Goal: Task Accomplishment & Management: Manage account settings

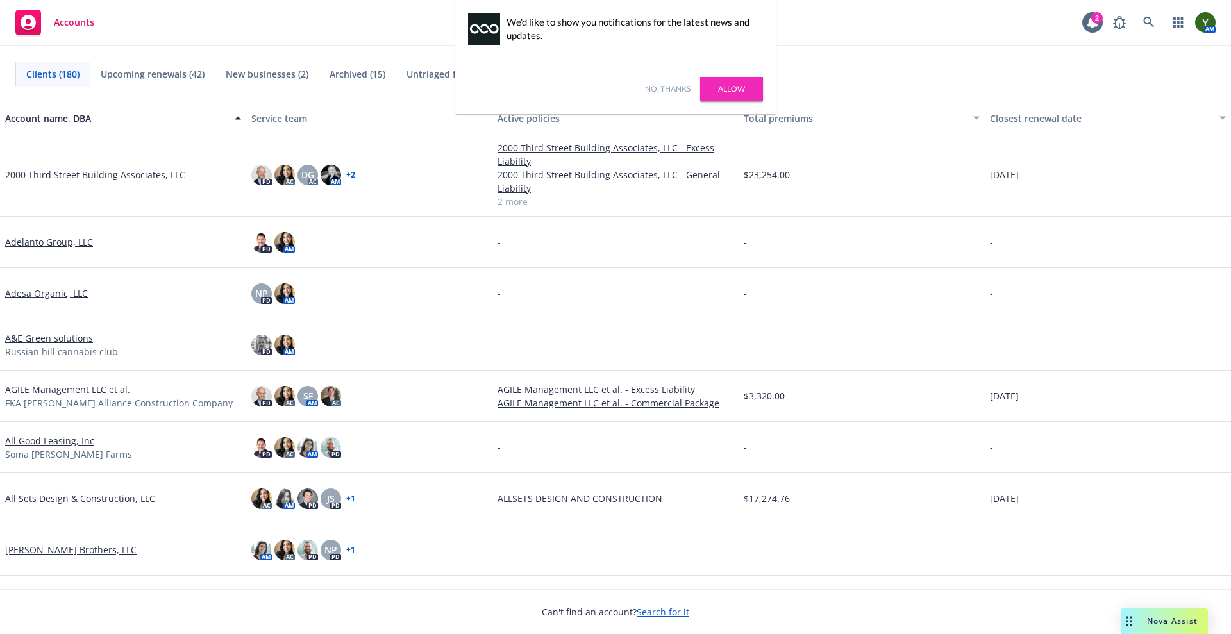
click at [675, 92] on link "No, thanks" at bounding box center [668, 89] width 46 height 12
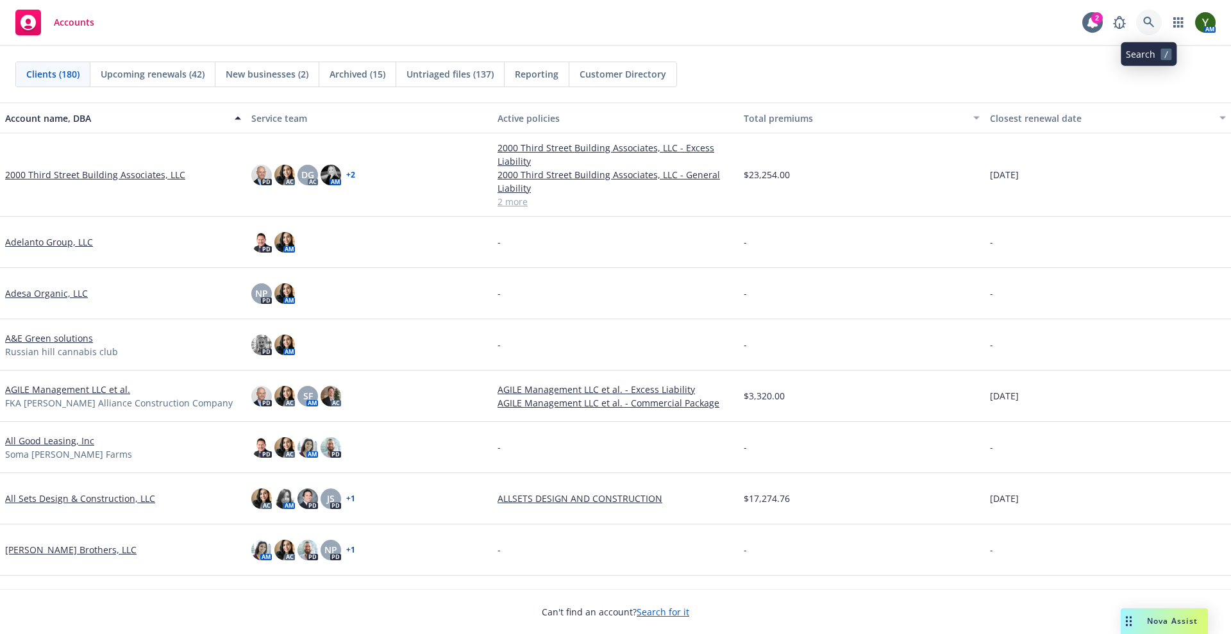
click at [1155, 31] on link at bounding box center [1150, 23] width 26 height 26
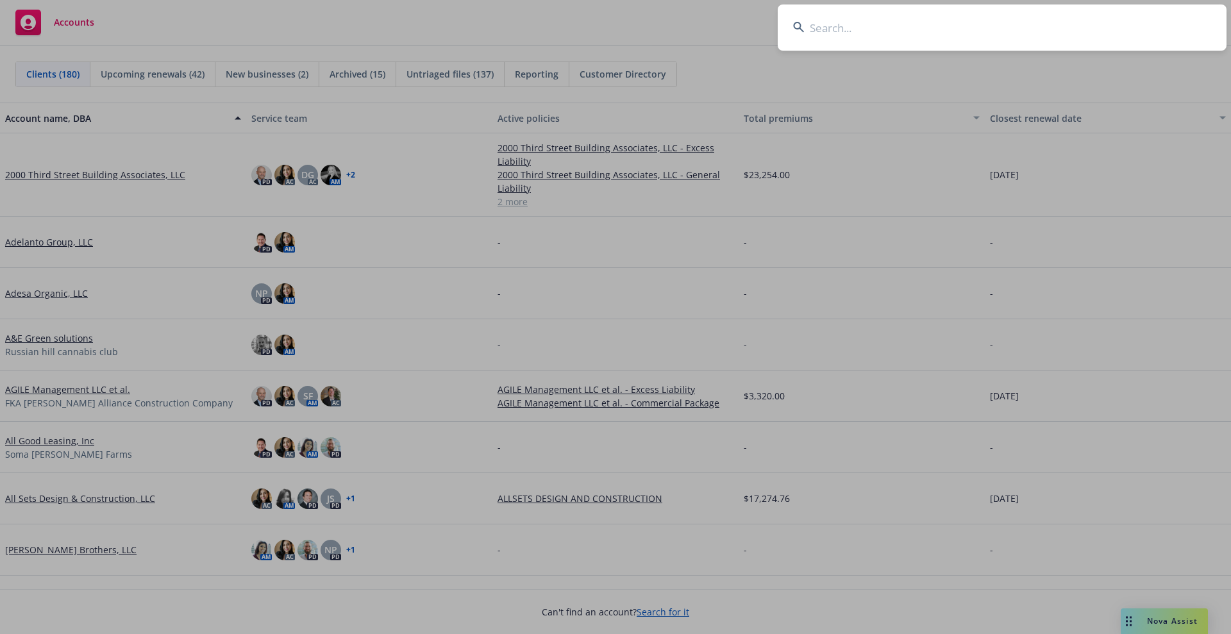
click at [882, 39] on input at bounding box center [1002, 27] width 449 height 46
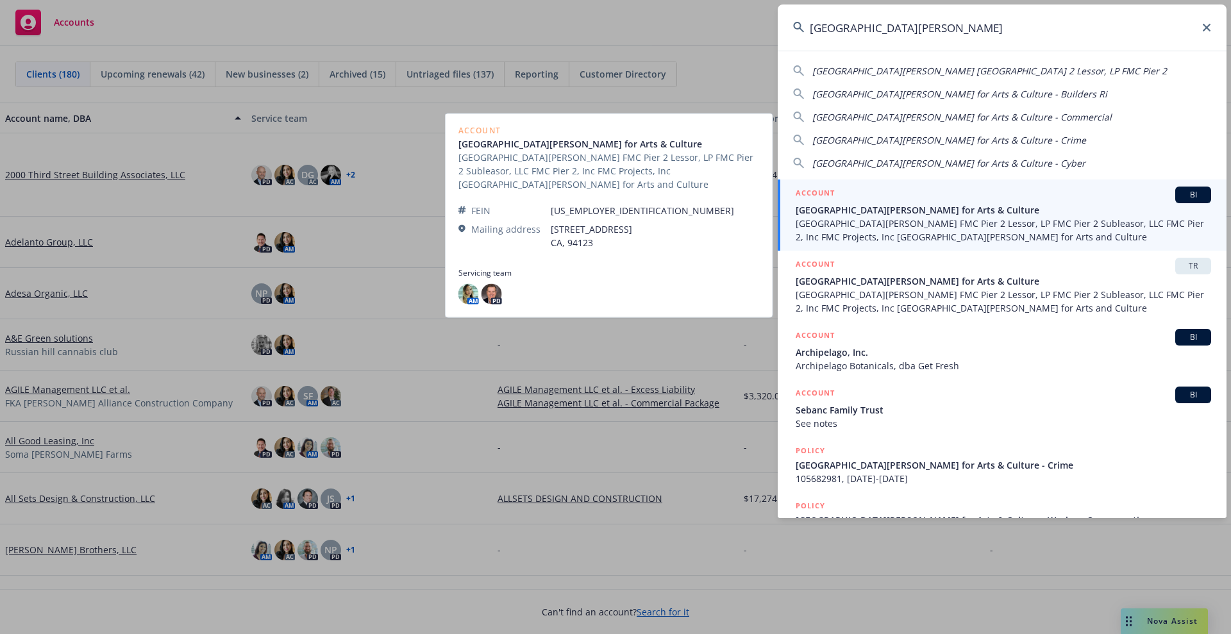
type input "fort mason"
click at [890, 238] on span "Fort Mason Center FMC Pier 2 Lessor, LP FMC Pier 2 Subleasor, LLC FMC Pier 2, I…" at bounding box center [1004, 230] width 416 height 27
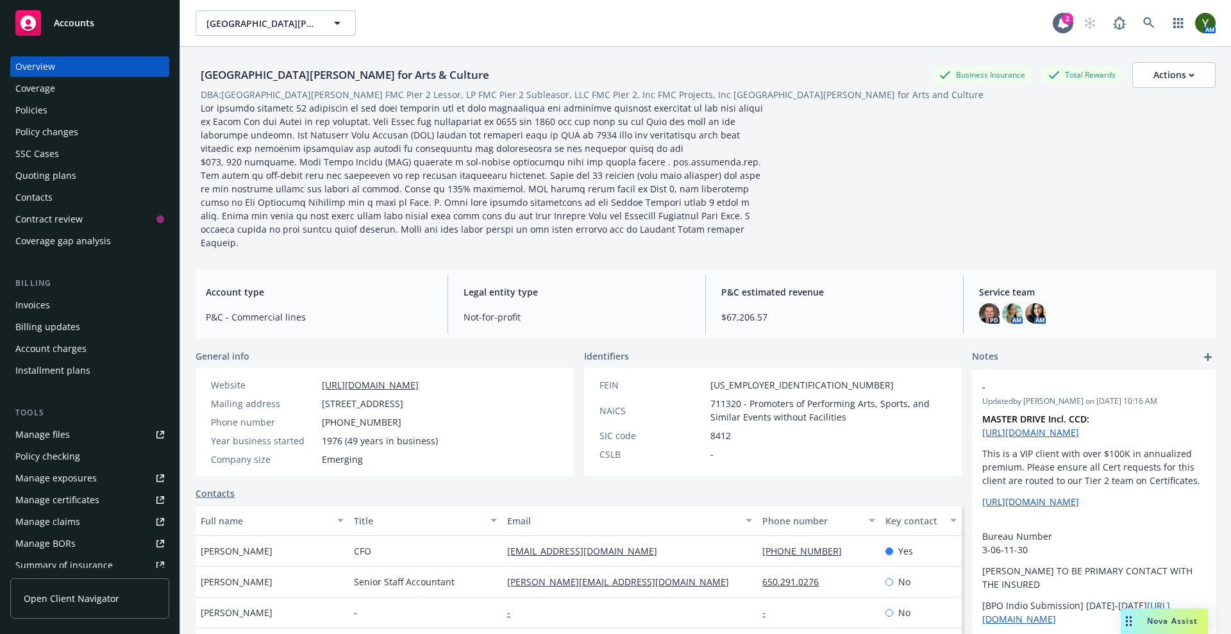
click at [25, 309] on div "Invoices" at bounding box center [32, 305] width 35 height 21
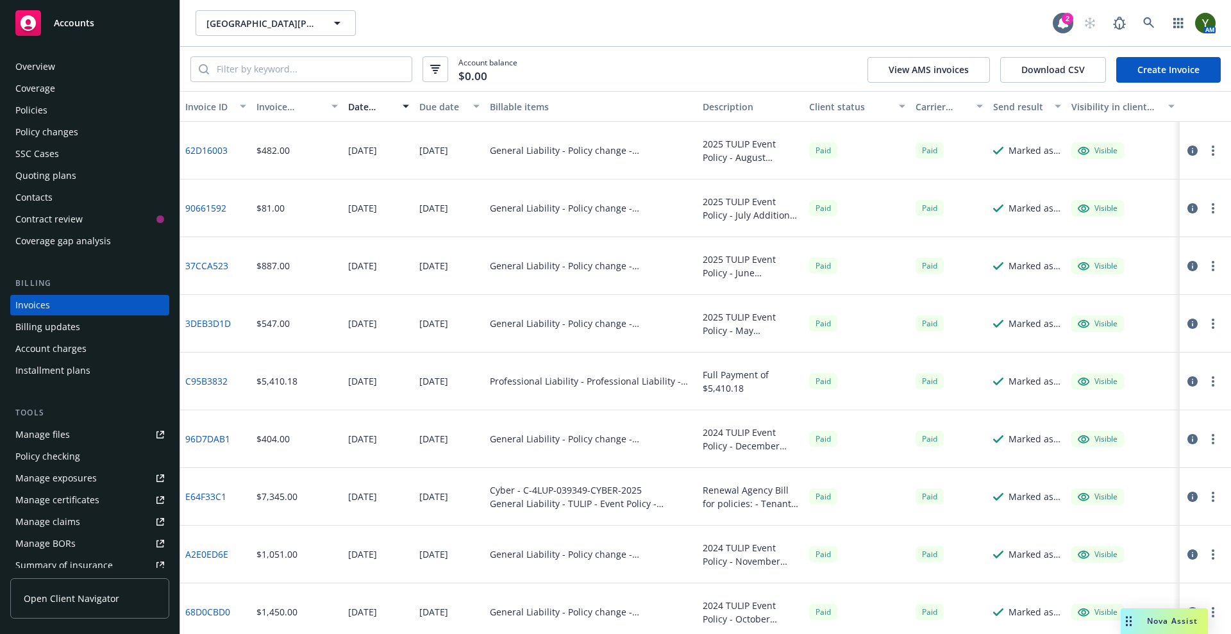
click at [723, 153] on div "2025 TULIP Event Policy - August Additional Premium $482" at bounding box center [751, 150] width 96 height 27
click at [1138, 69] on link "Create Invoice" at bounding box center [1169, 70] width 105 height 26
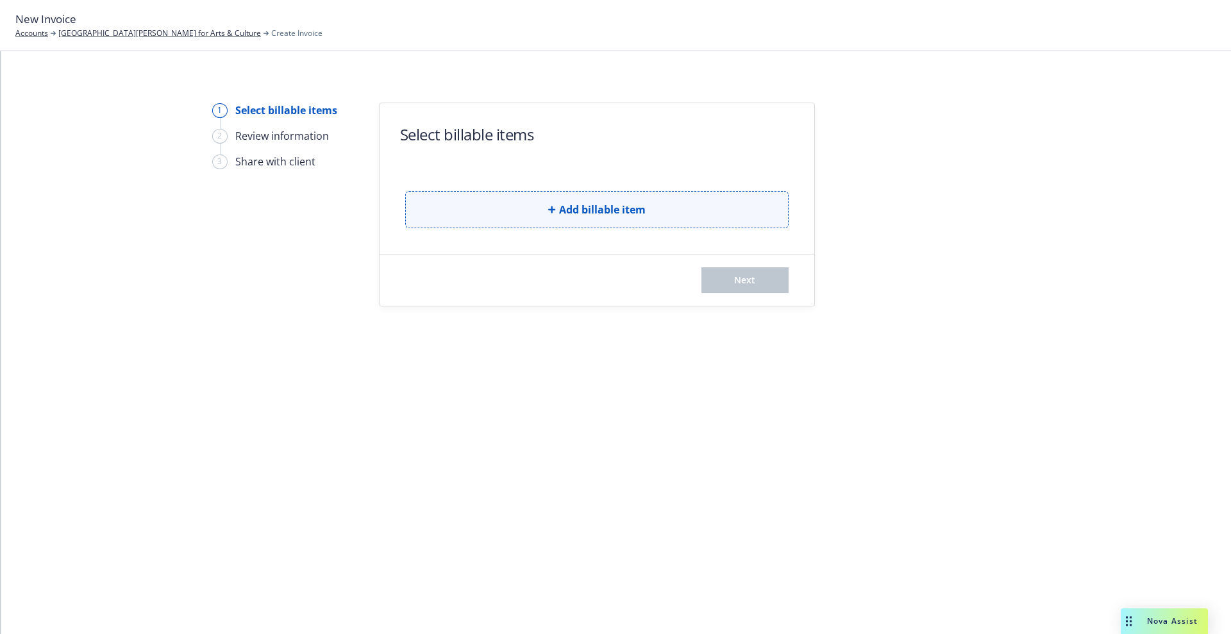
click at [629, 224] on button "Add billable item" at bounding box center [597, 209] width 384 height 37
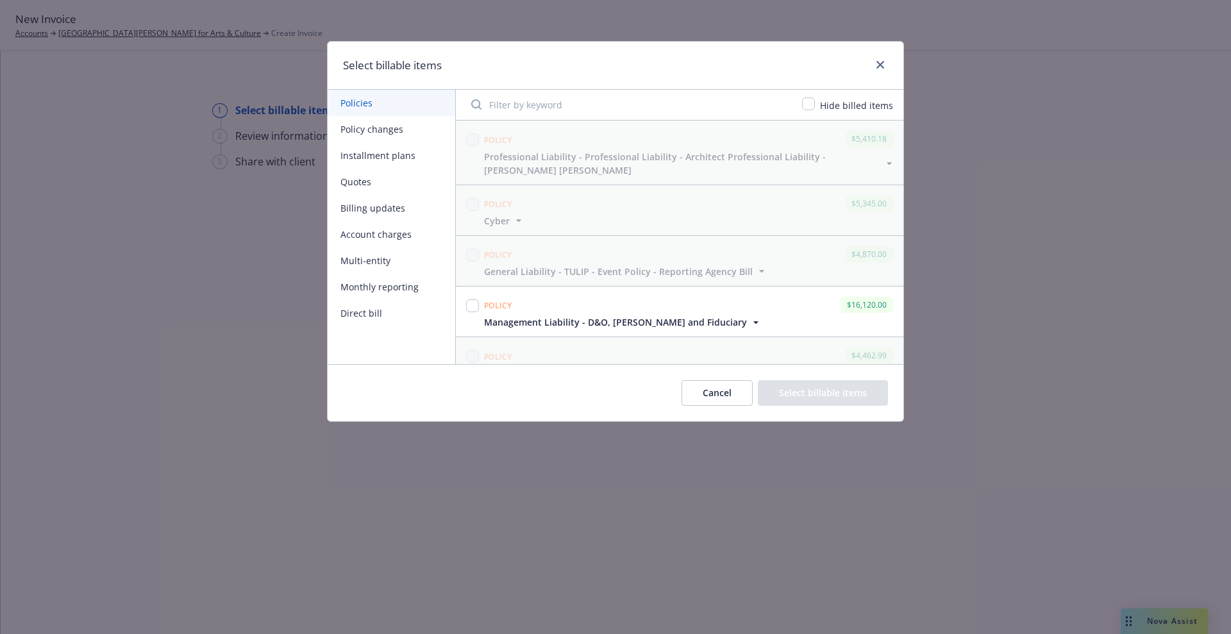
click at [379, 133] on button "Policy changes" at bounding box center [392, 129] width 128 height 26
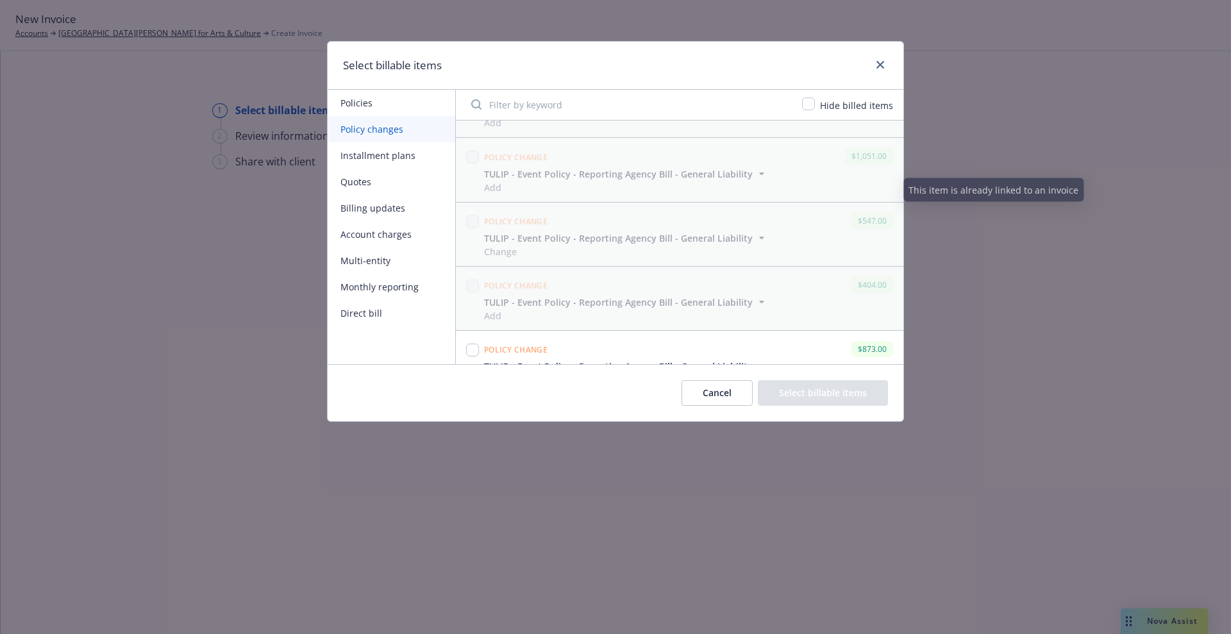
scroll to position [1491, 0]
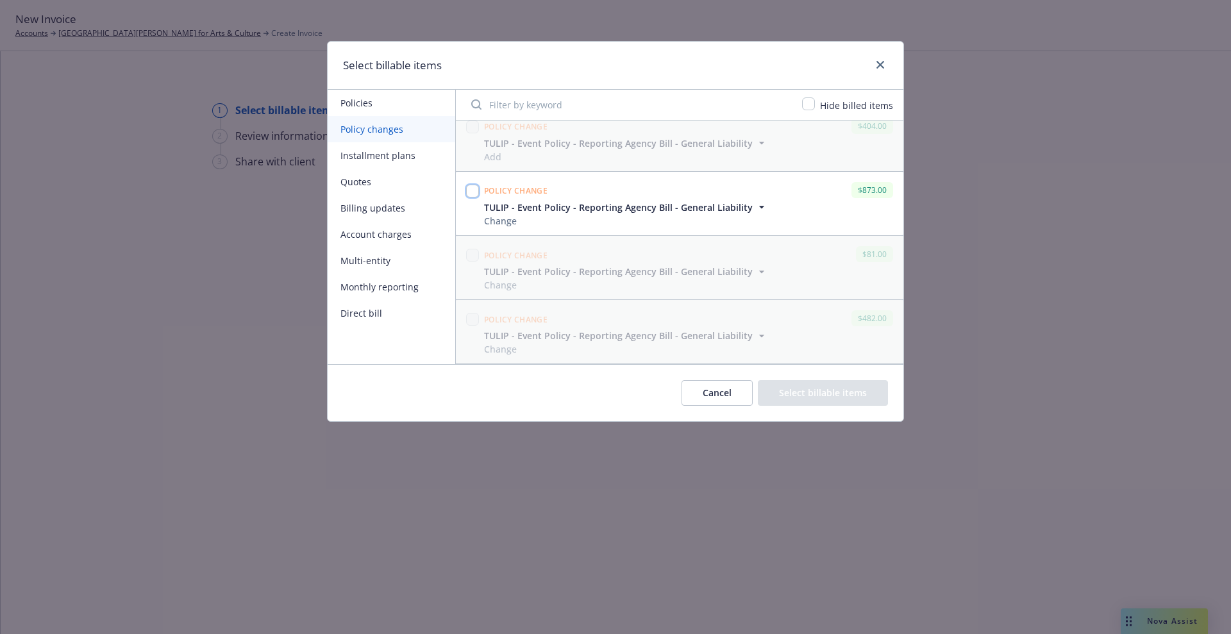
click at [470, 190] on input "checkbox" at bounding box center [472, 191] width 13 height 13
checkbox input "true"
click at [815, 392] on button "Select billable items" at bounding box center [823, 393] width 130 height 26
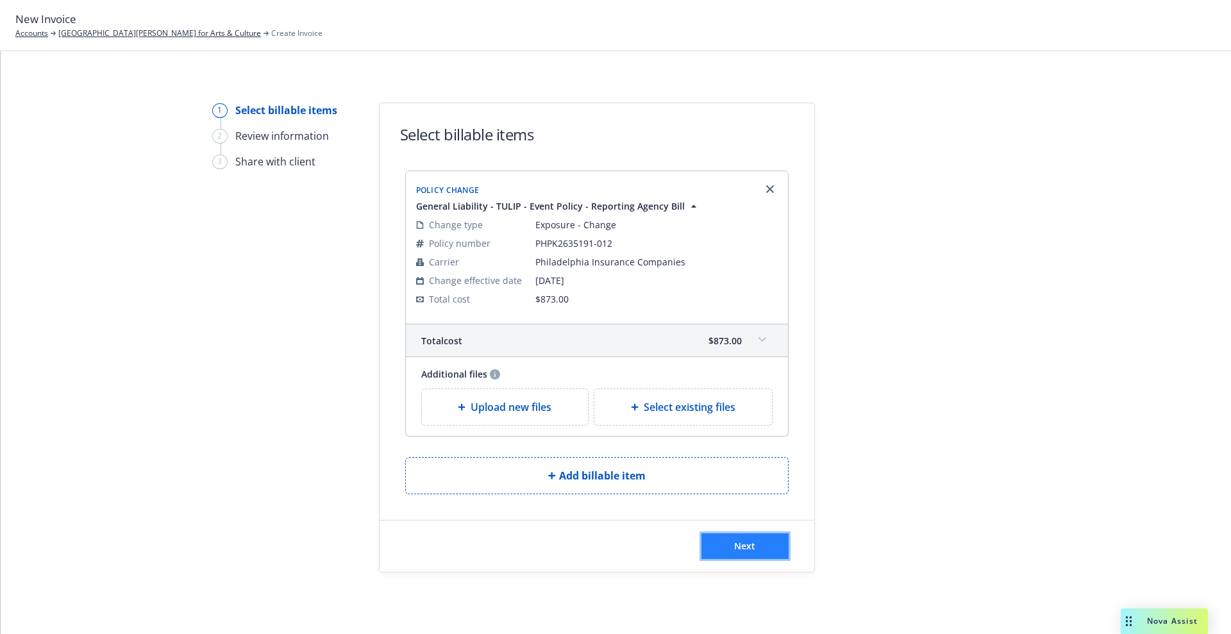
click at [736, 537] on button "Next" at bounding box center [745, 547] width 87 height 26
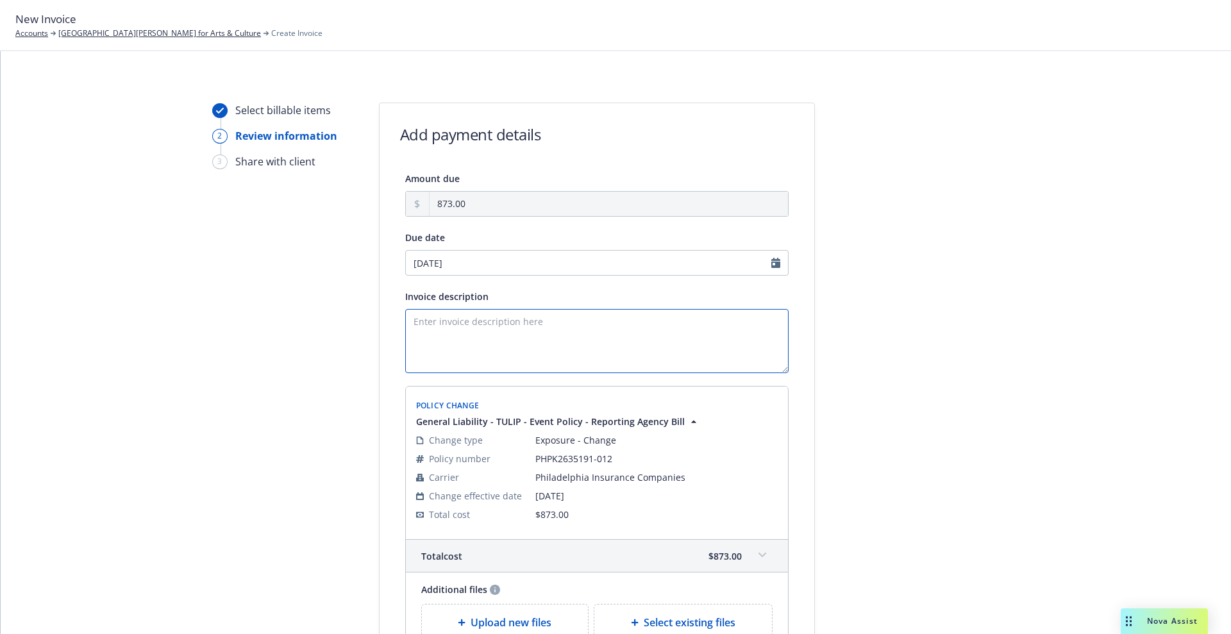
click at [484, 333] on textarea "Invoice description" at bounding box center [597, 341] width 384 height 64
paste textarea "2025 TULIP Event Policy - July Additional Premium $81"
click at [520, 322] on textarea "2025 TULIP Event Policy - July Additional Premium $81" at bounding box center [597, 341] width 384 height 64
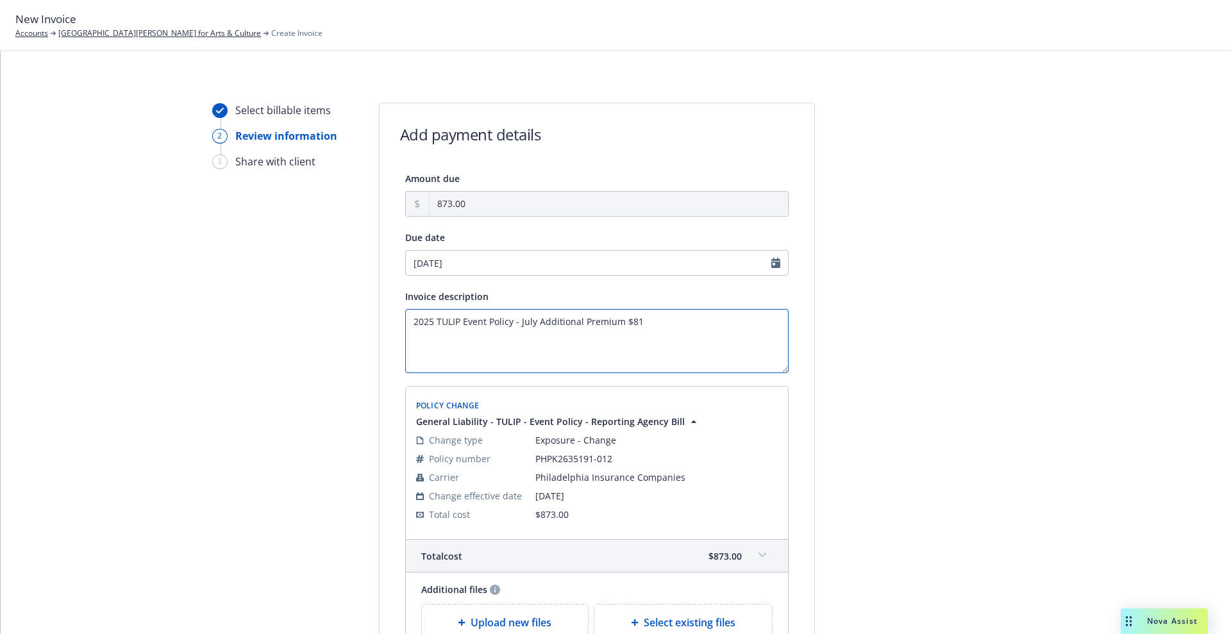
click at [520, 322] on textarea "2025 TULIP Event Policy - July Additional Premium $81" at bounding box center [597, 341] width 384 height 64
type textarea "2025 TULIP Event Policy - September Additional Premium $81"
click at [671, 325] on textarea "2025 TULIP Event Policy - September Additional Premium $81" at bounding box center [597, 341] width 384 height 64
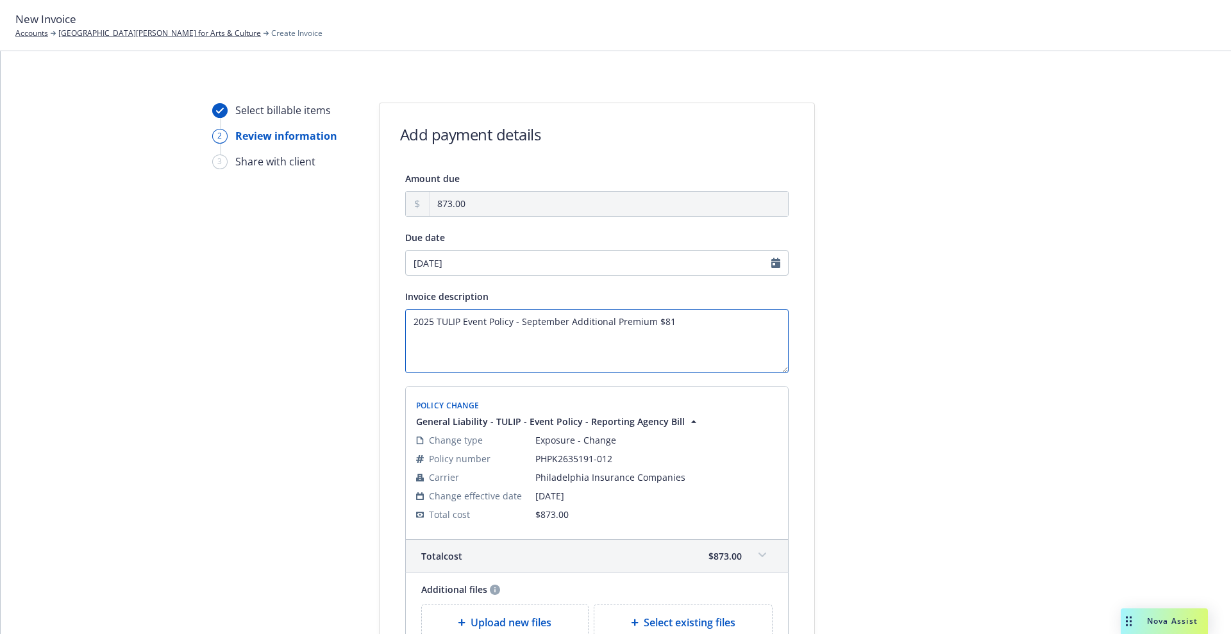
click at [671, 325] on textarea "2025 TULIP Event Policy - September Additional Premium $81" at bounding box center [597, 341] width 384 height 64
click at [684, 328] on textarea "2025 TULIP Event Policy - September Additional Premium $81" at bounding box center [597, 341] width 384 height 64
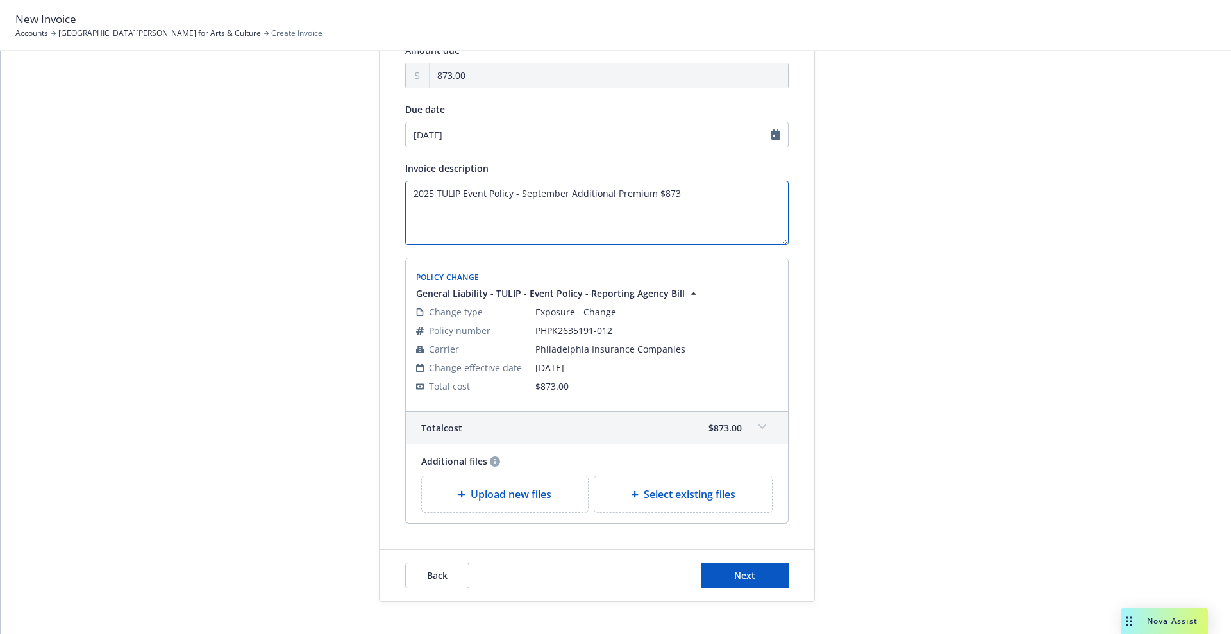
scroll to position [128, 0]
type textarea "2025 TULIP Event Policy - September Additional Premium $873"
click at [746, 566] on button "Next" at bounding box center [745, 577] width 87 height 26
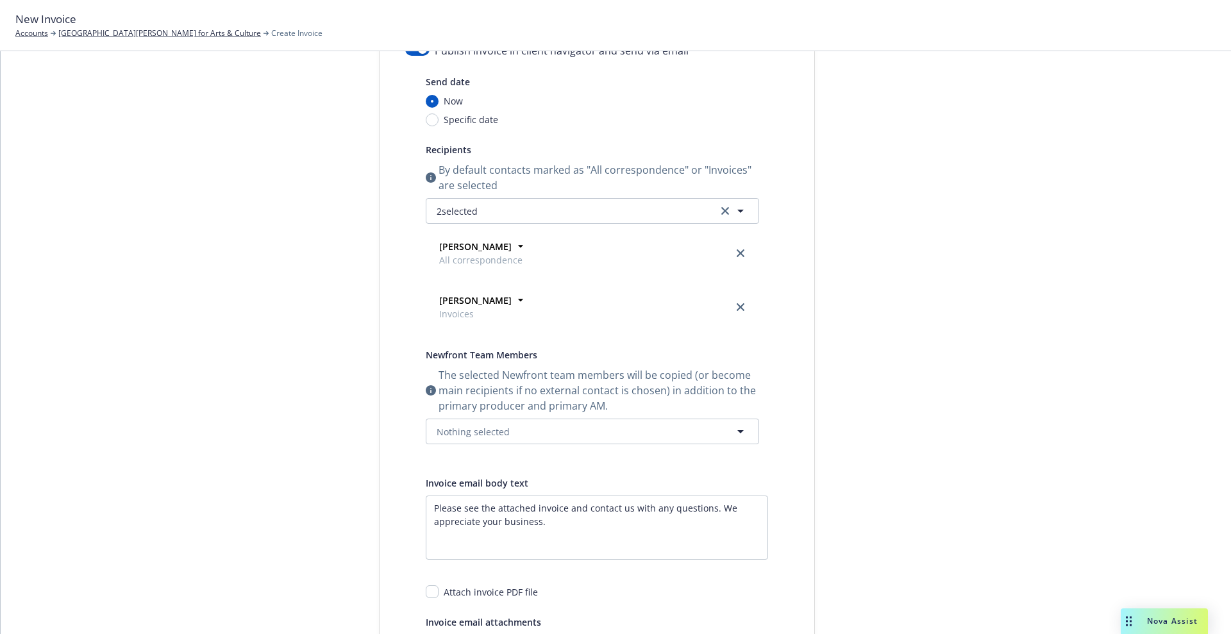
scroll to position [0, 0]
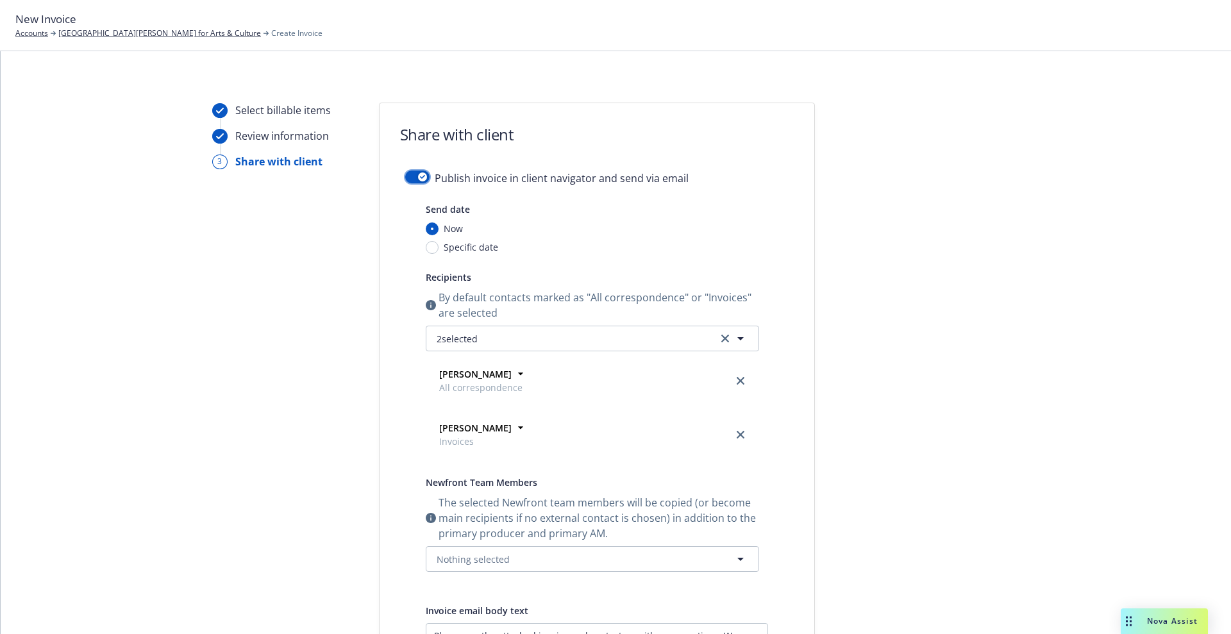
click at [406, 176] on button "button" at bounding box center [417, 177] width 24 height 13
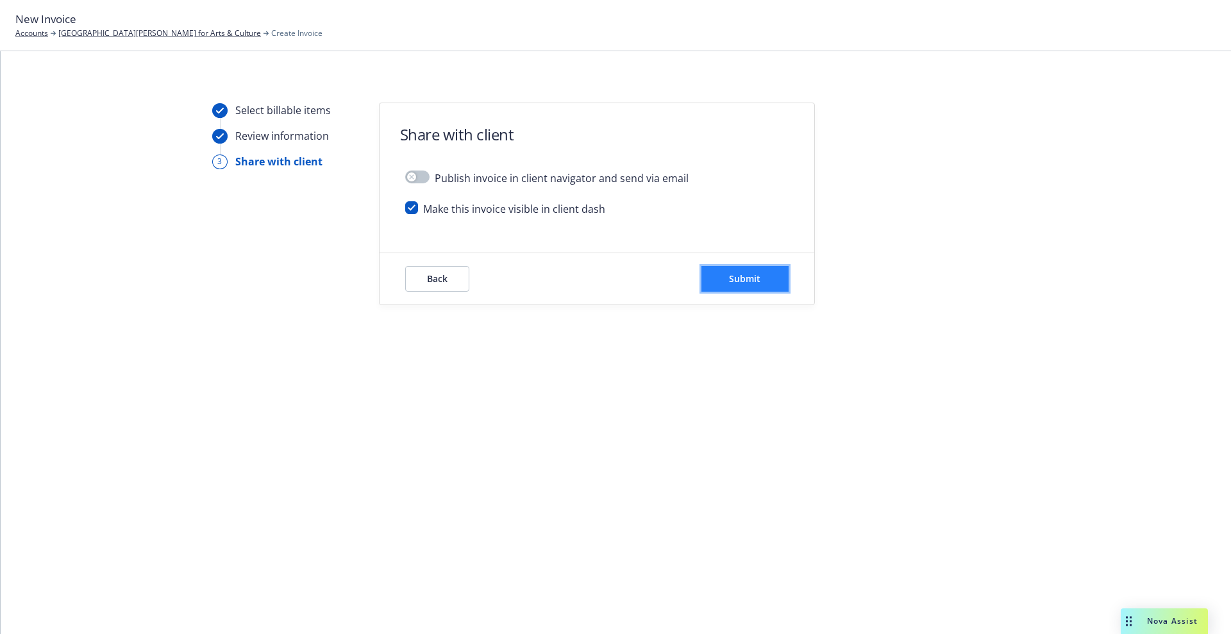
click at [761, 269] on button "Submit" at bounding box center [745, 279] width 87 height 26
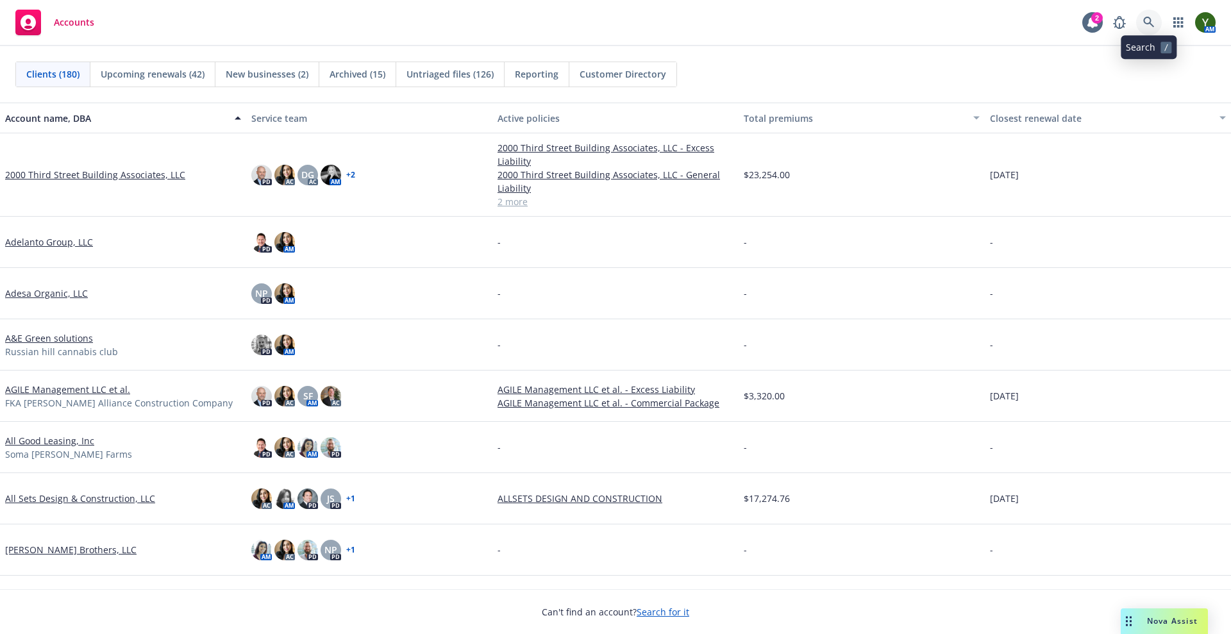
click at [1145, 14] on link at bounding box center [1150, 23] width 26 height 26
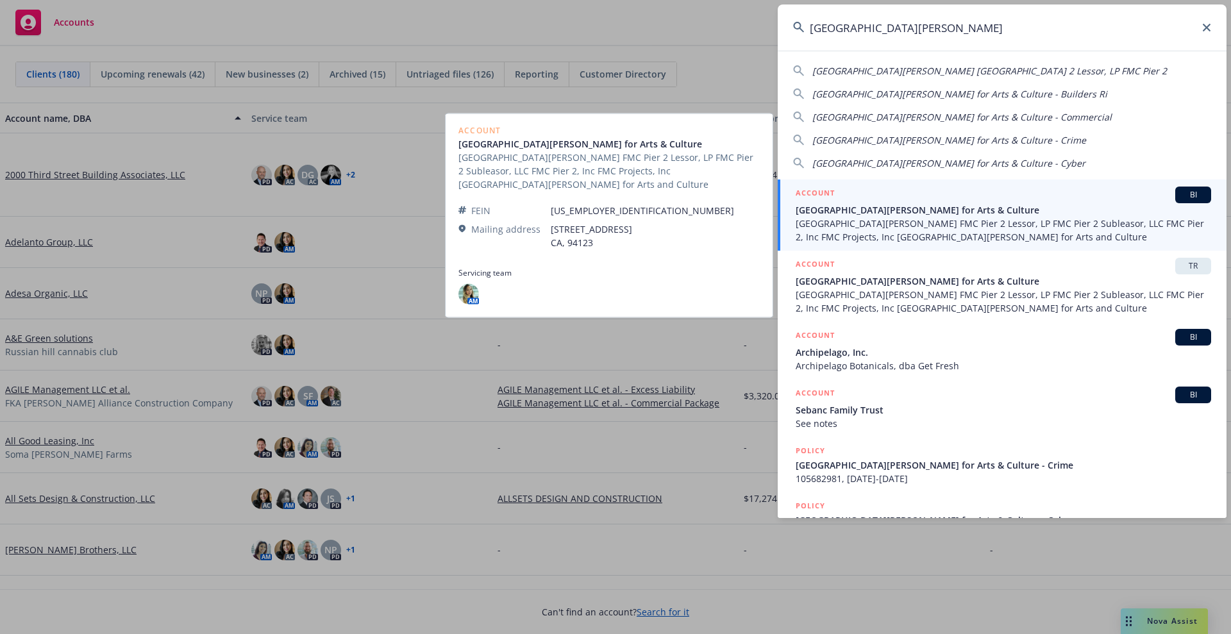
type input "fort mason"
click at [908, 241] on span "Fort Mason Center FMC Pier 2 Lessor, LP FMC Pier 2 Subleasor, LLC FMC Pier 2, I…" at bounding box center [1004, 230] width 416 height 27
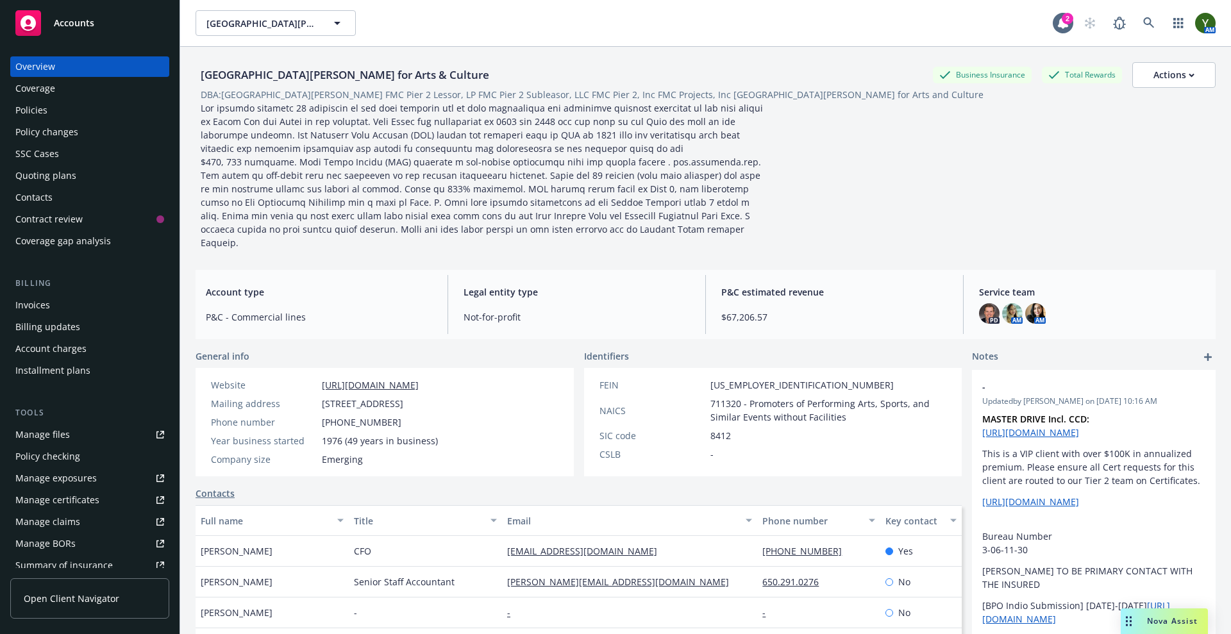
click at [53, 311] on div "Invoices" at bounding box center [89, 305] width 149 height 21
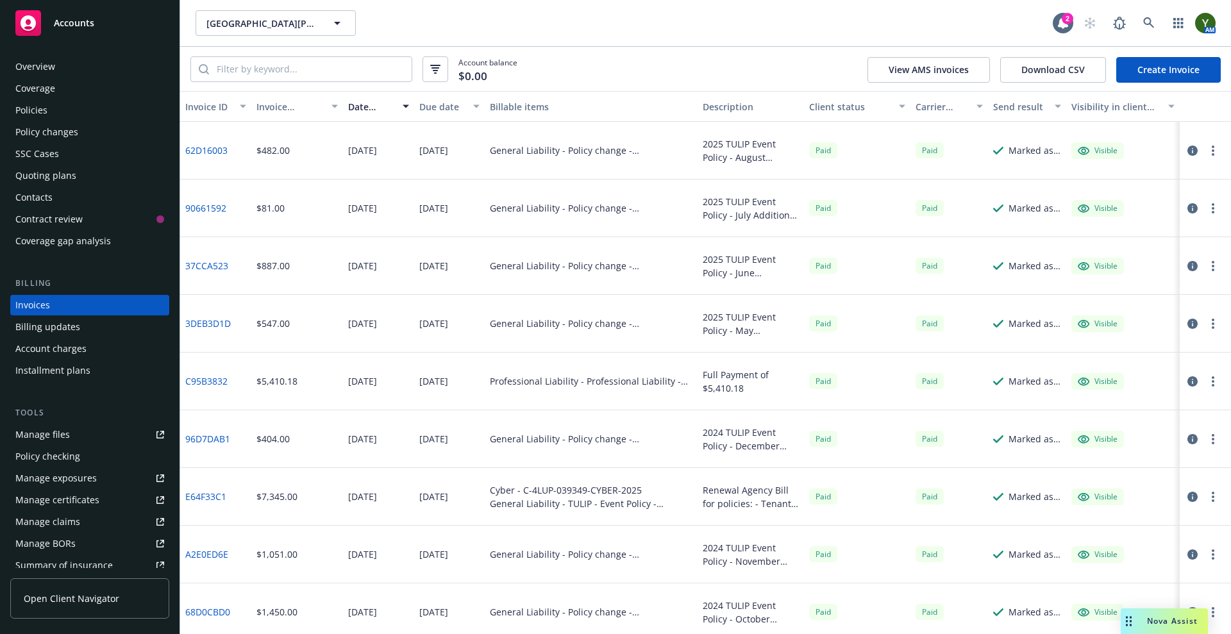
click at [1188, 148] on icon "button" at bounding box center [1193, 151] width 10 height 10
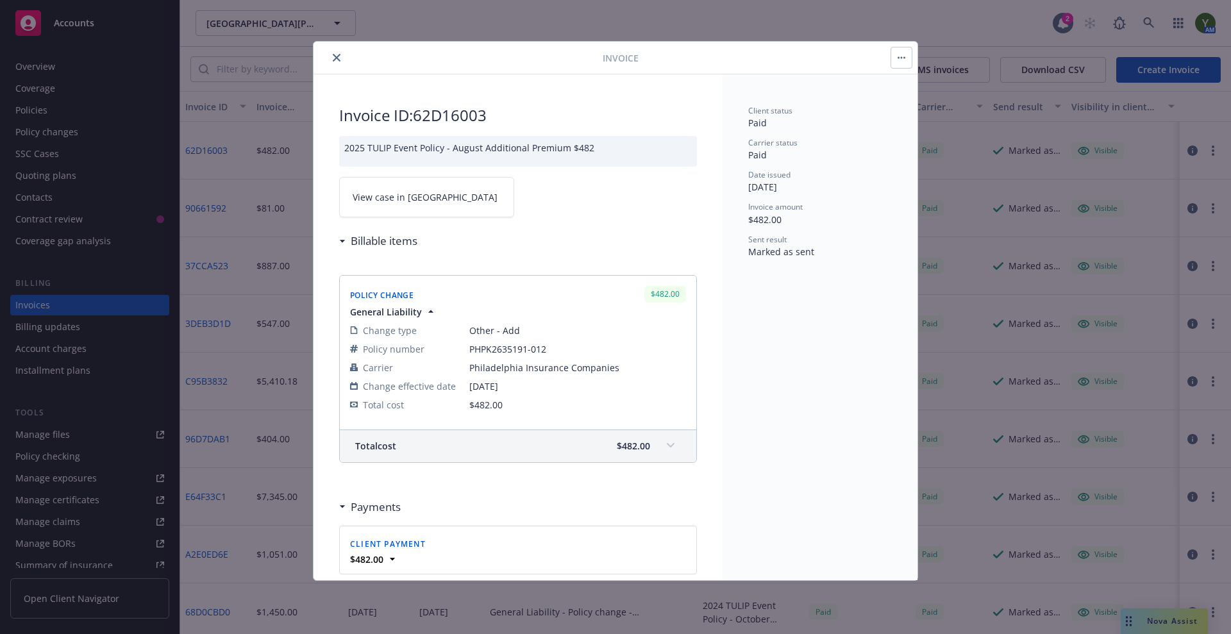
scroll to position [173, 0]
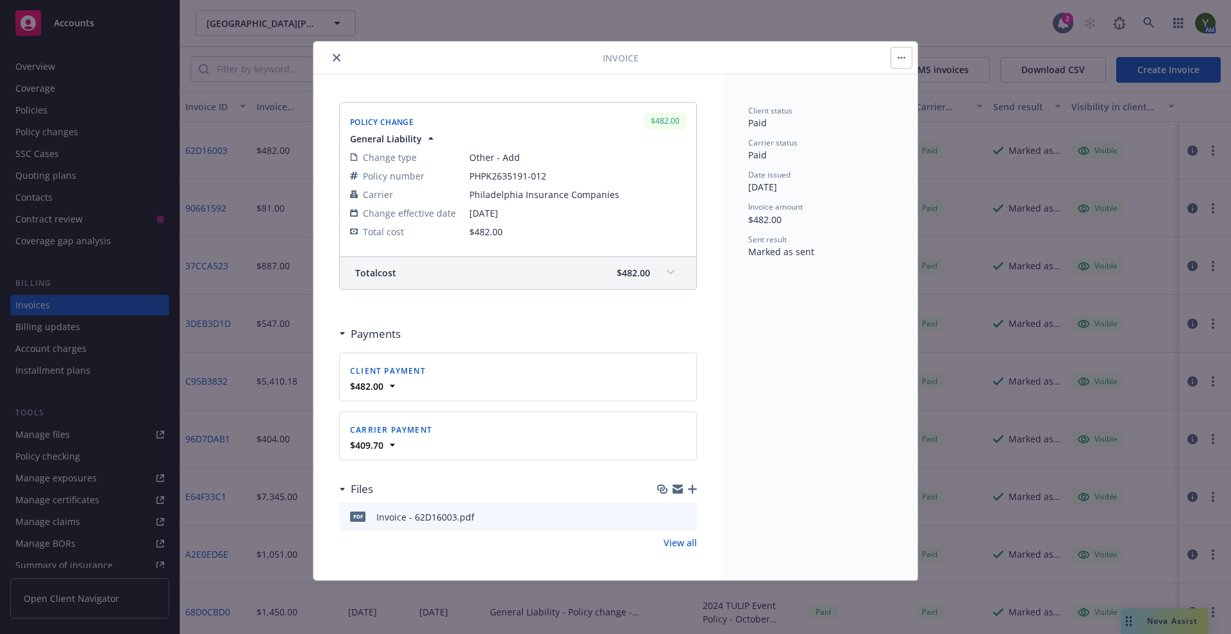
click at [336, 59] on icon "close" at bounding box center [337, 58] width 8 height 8
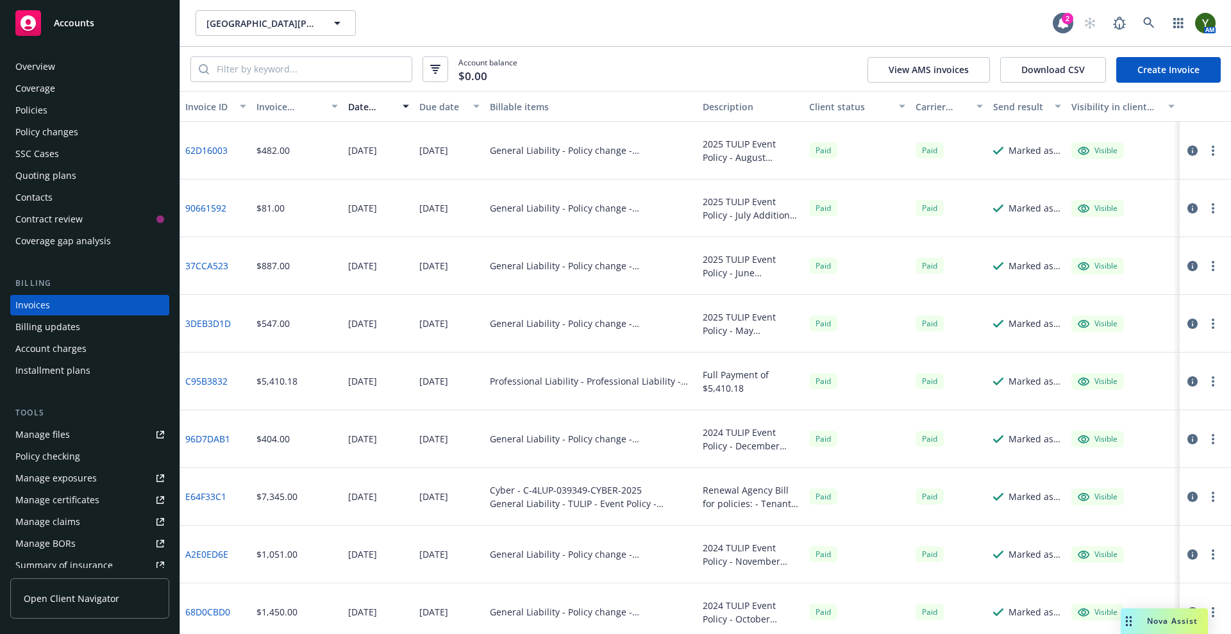
click at [211, 149] on link "62D16003" at bounding box center [206, 150] width 42 height 13
click at [1188, 153] on icon "button" at bounding box center [1193, 151] width 10 height 10
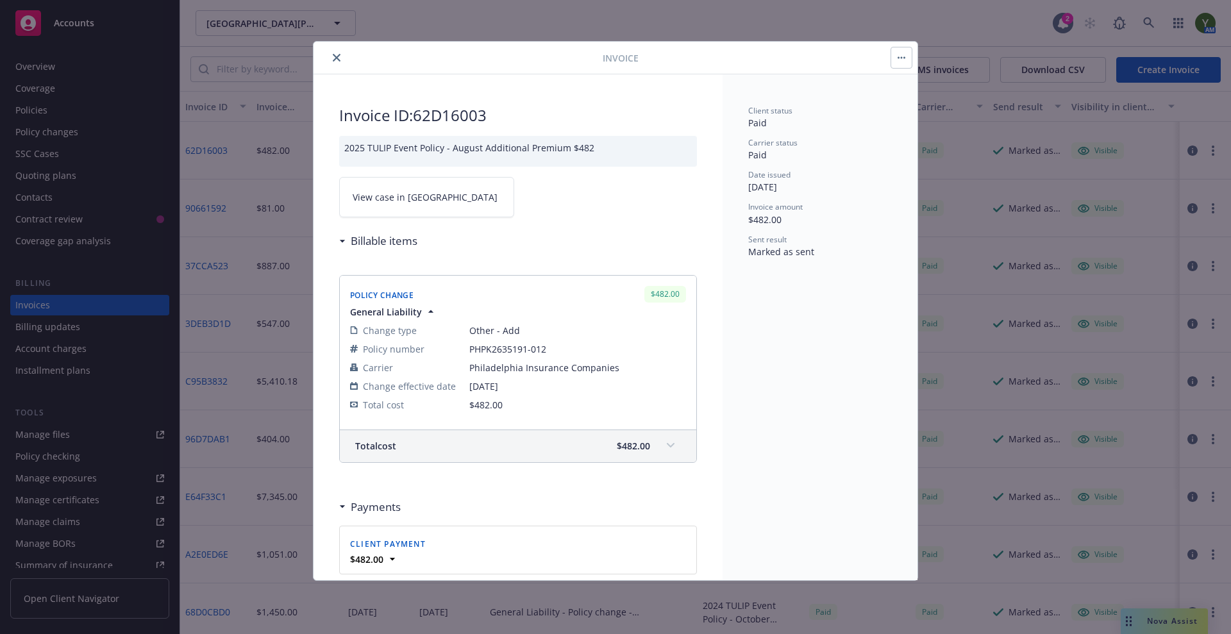
click at [901, 49] on button "button" at bounding box center [902, 57] width 21 height 21
click at [337, 54] on icon "close" at bounding box center [337, 58] width 8 height 8
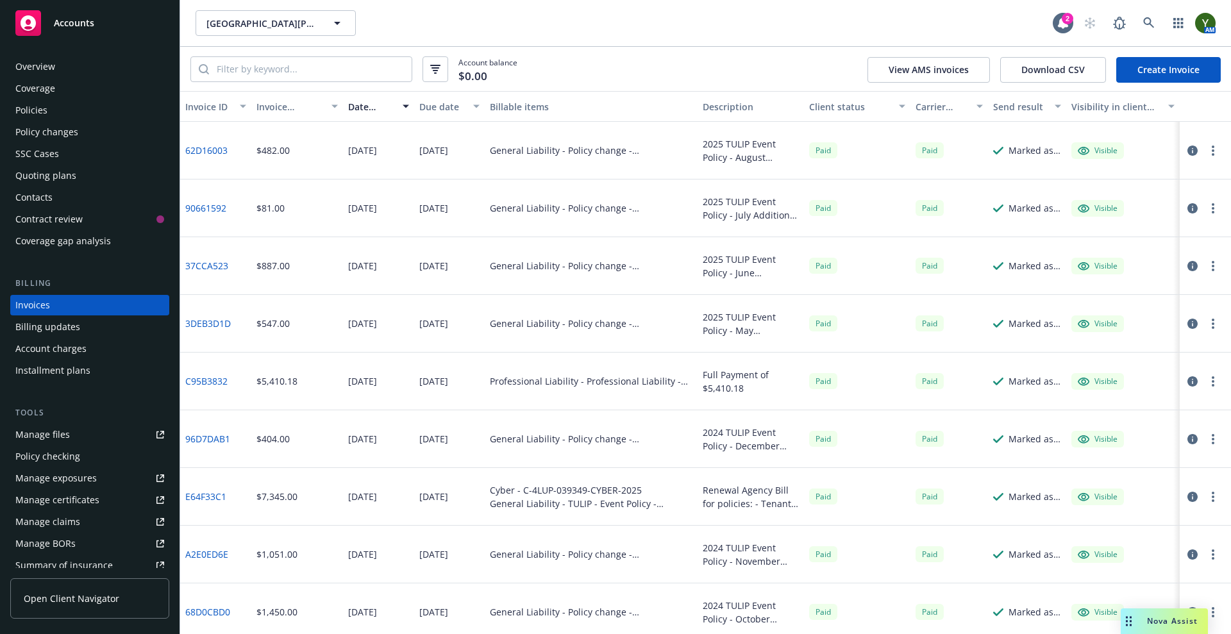
click at [1188, 205] on icon "button" at bounding box center [1193, 208] width 10 height 10
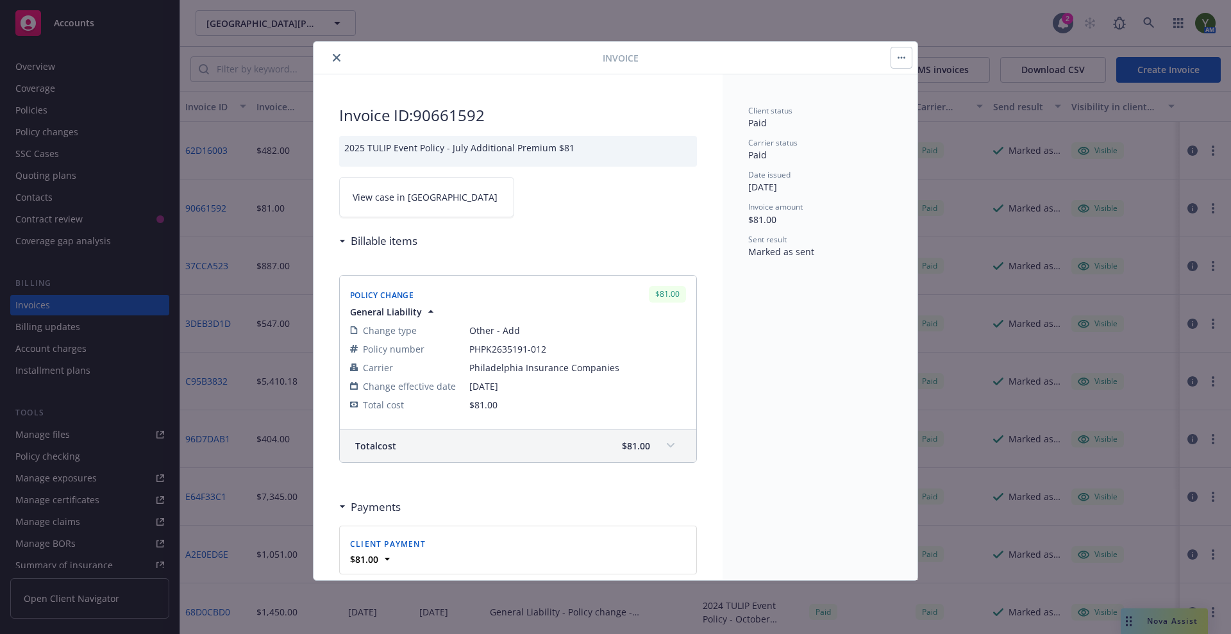
click at [906, 63] on button "button" at bounding box center [902, 57] width 21 height 21
click at [336, 58] on icon "close" at bounding box center [337, 58] width 8 height 8
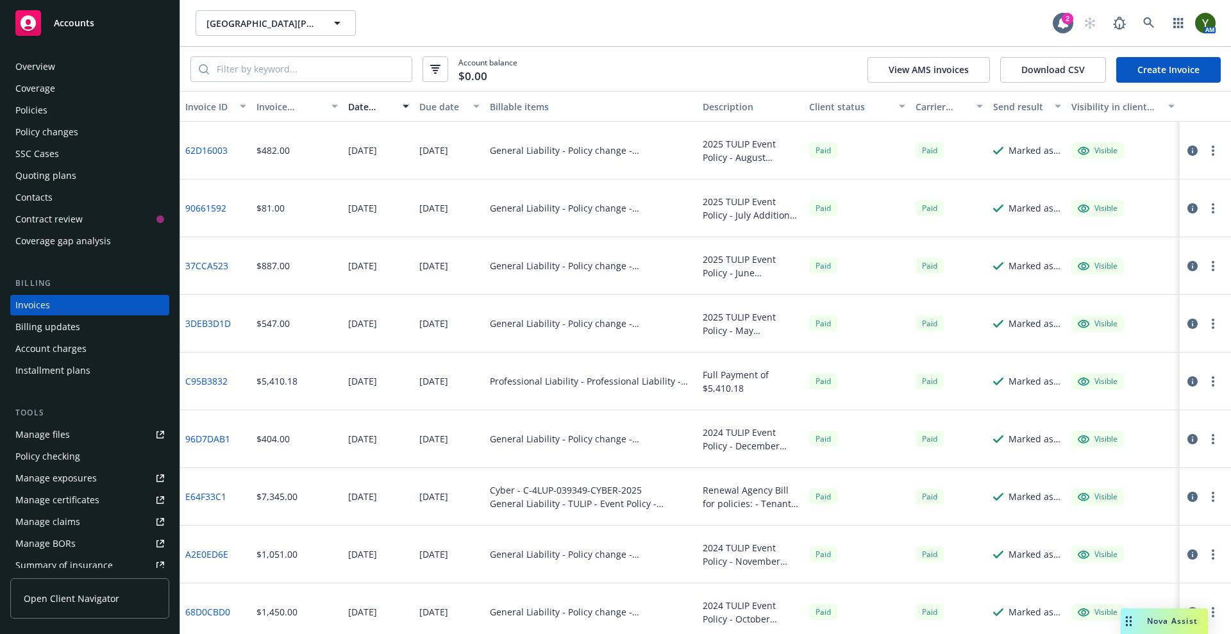
click at [1206, 214] on button "button" at bounding box center [1213, 208] width 15 height 15
click at [1188, 211] on icon "button" at bounding box center [1193, 208] width 10 height 10
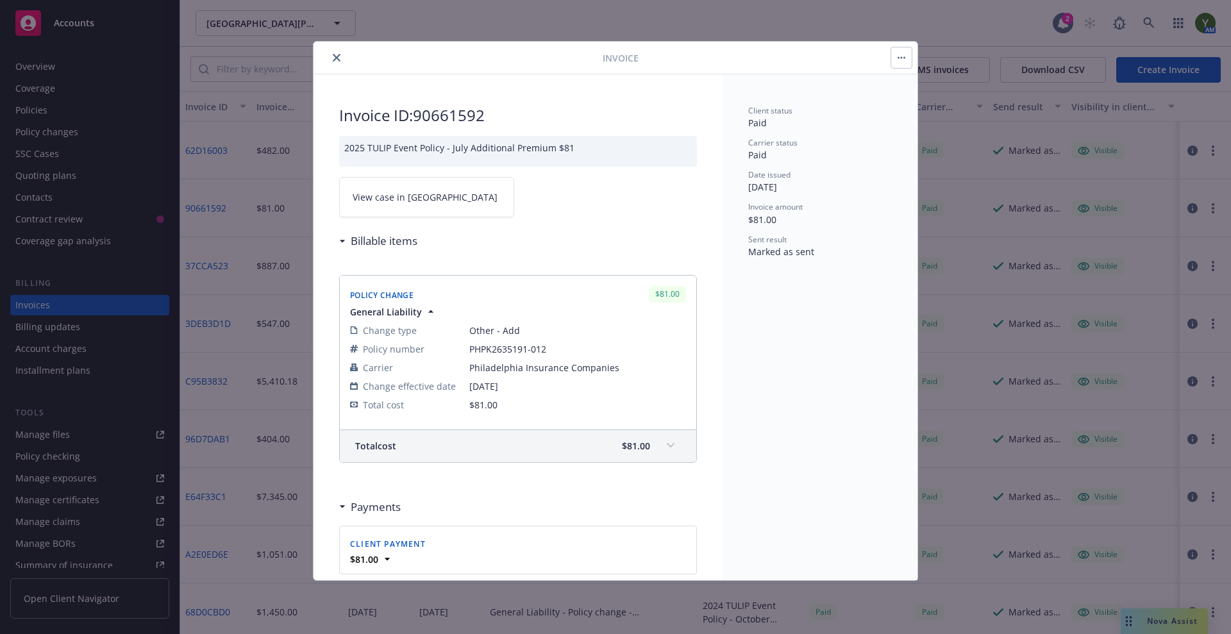
click at [393, 194] on span "View case in SSC" at bounding box center [425, 196] width 145 height 13
click at [334, 54] on icon "close" at bounding box center [337, 58] width 8 height 8
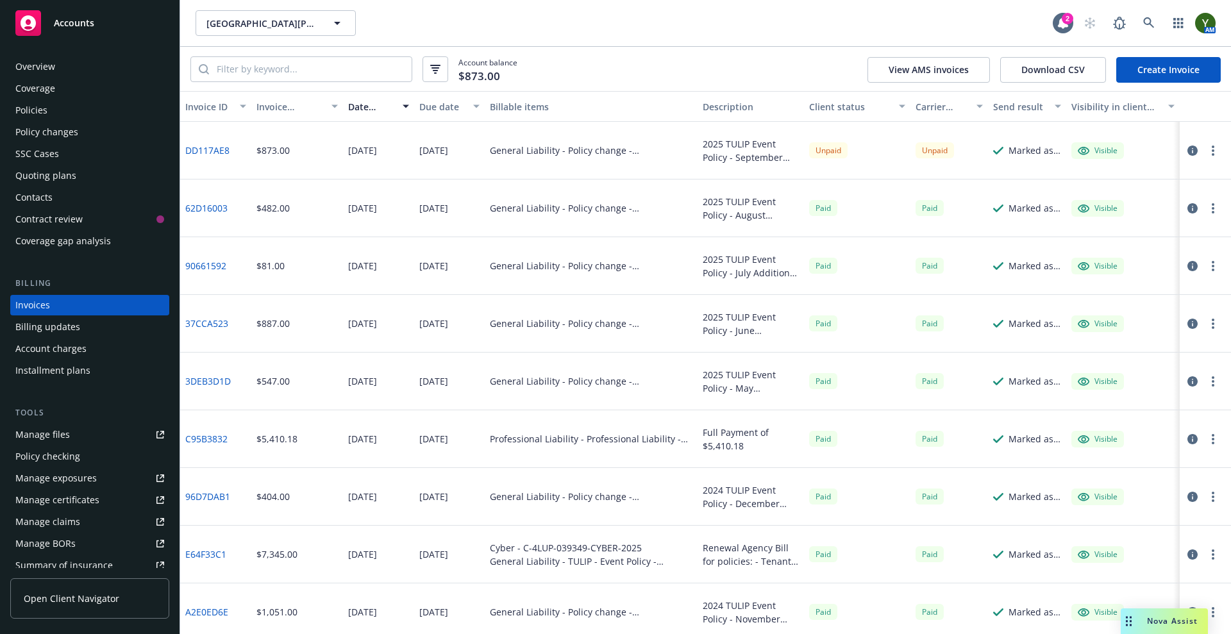
click at [40, 113] on div "Policies" at bounding box center [31, 110] width 32 height 21
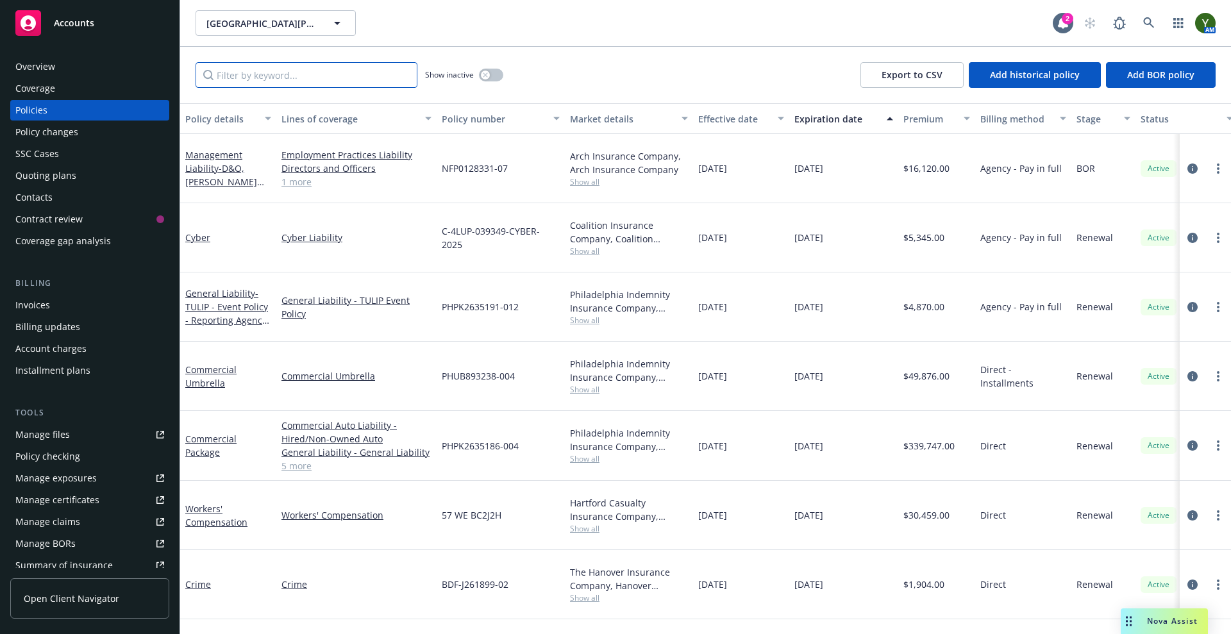
click at [282, 83] on input "Filter by keyword..." at bounding box center [307, 75] width 222 height 26
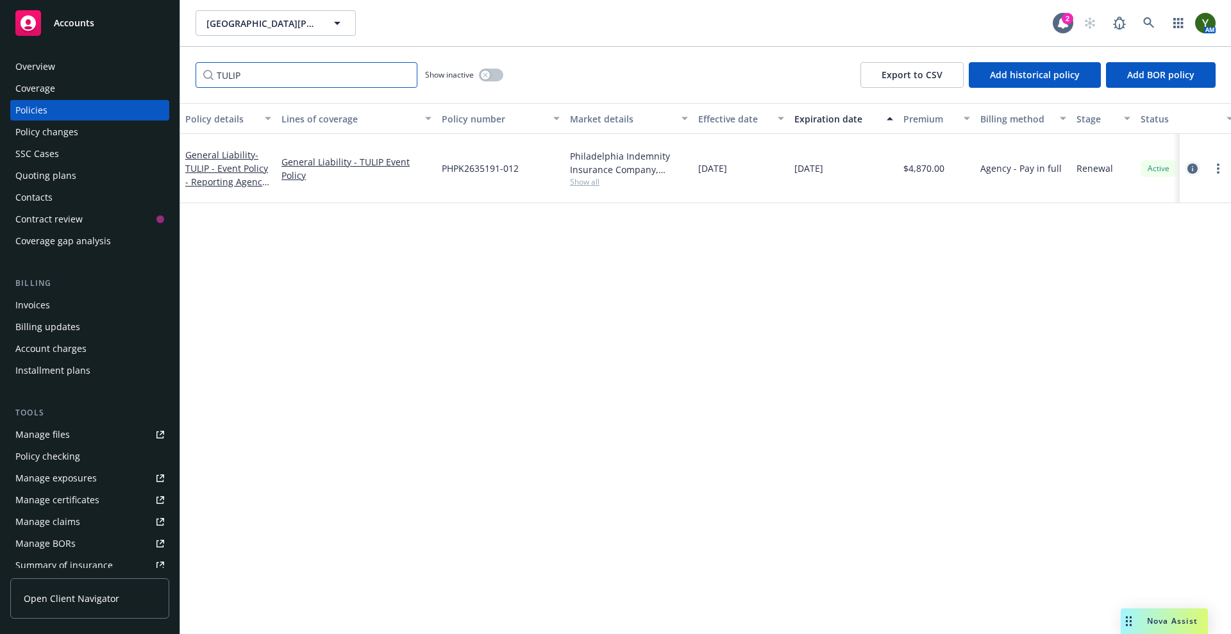
type input "TULIP"
click at [1191, 166] on icon "circleInformation" at bounding box center [1193, 169] width 10 height 10
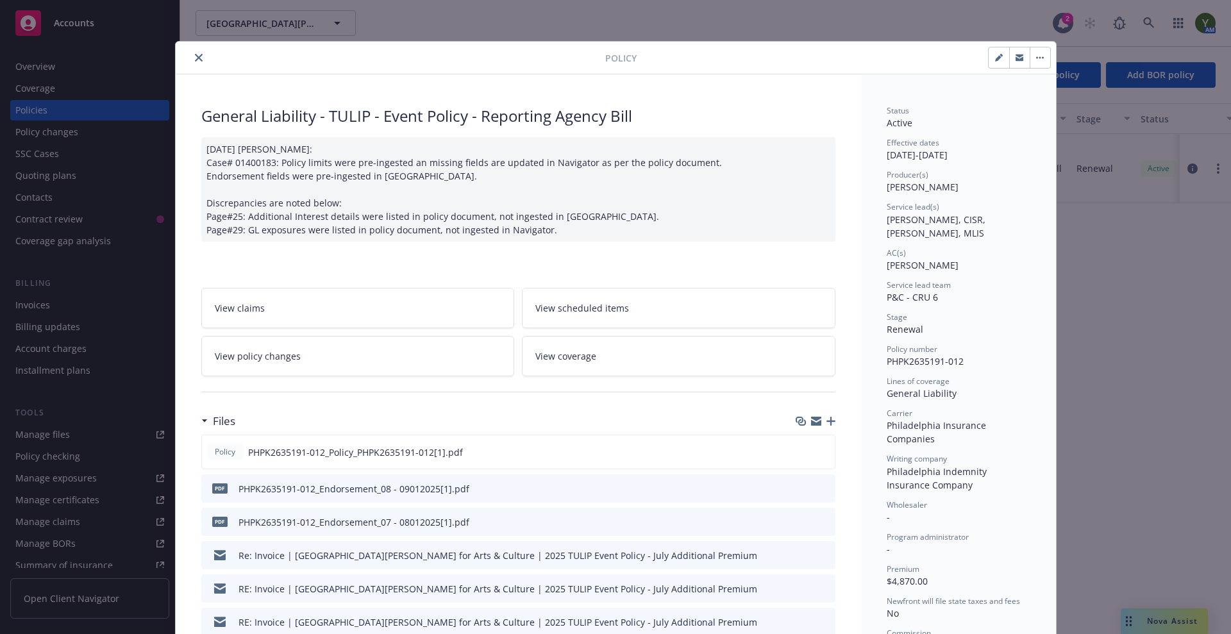
click at [1013, 62] on button "button" at bounding box center [1020, 57] width 21 height 21
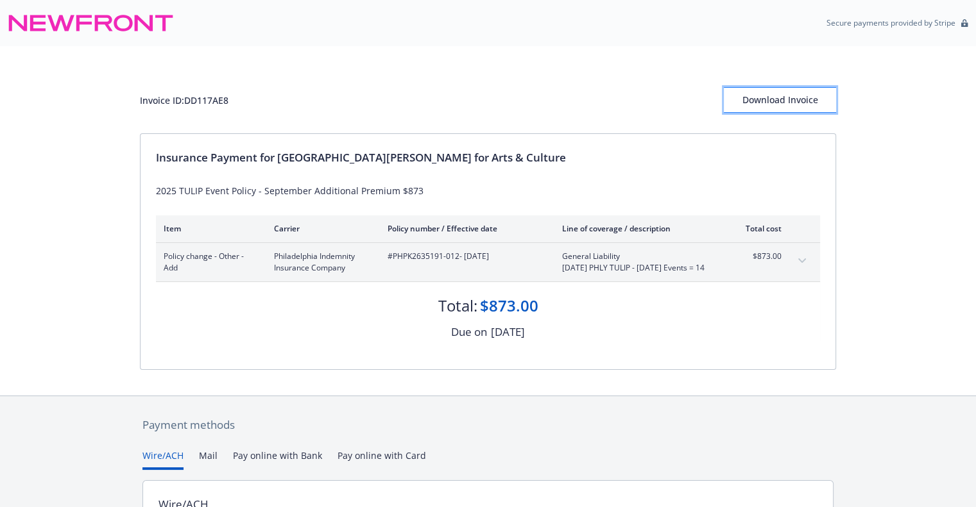
click at [785, 105] on div "Download Invoice" at bounding box center [779, 100] width 112 height 24
